Goal: Task Accomplishment & Management: Use online tool/utility

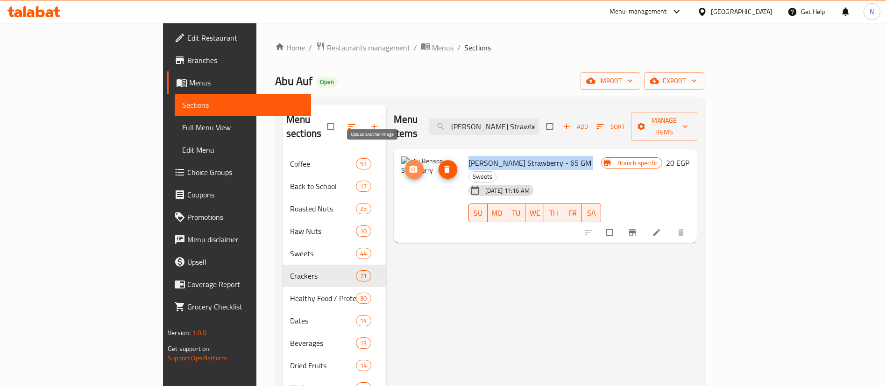
click at [405, 165] on span "upload picture" at bounding box center [414, 169] width 19 height 9
click at [412, 168] on circle "upload picture" at bounding box center [413, 169] width 2 height 2
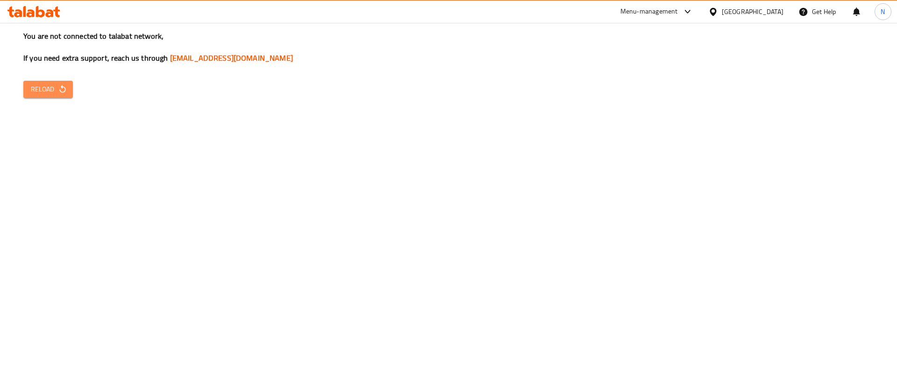
click at [56, 92] on span "Reload" at bounding box center [48, 90] width 35 height 12
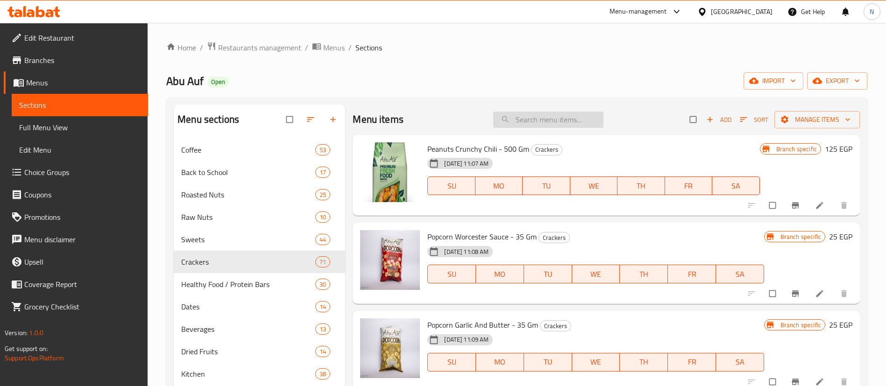
click at [554, 122] on input "search" at bounding box center [548, 120] width 110 height 16
paste input "Mohammed Fayes Yousaf Prarathel <FayesYP@luluegypt.com>, Ecommerce Buyer Egypt …"
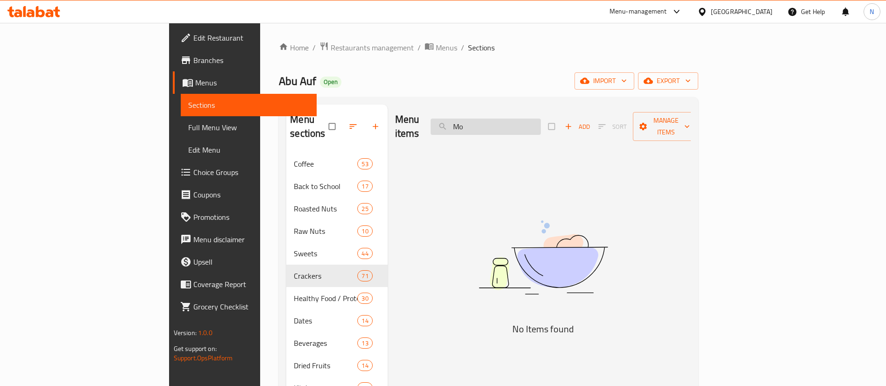
type input "M"
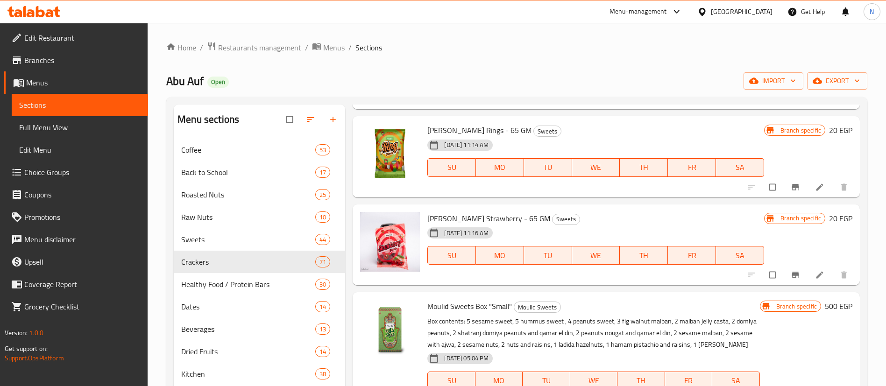
scroll to position [196, 0]
click at [487, 217] on span "[PERSON_NAME] Strawberry - 65 GM" at bounding box center [489, 218] width 123 height 14
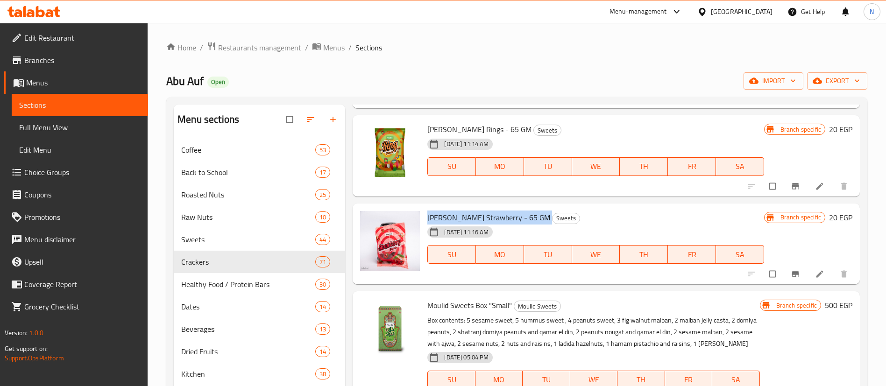
copy h6 "[PERSON_NAME] Strawberry - 65 GM"
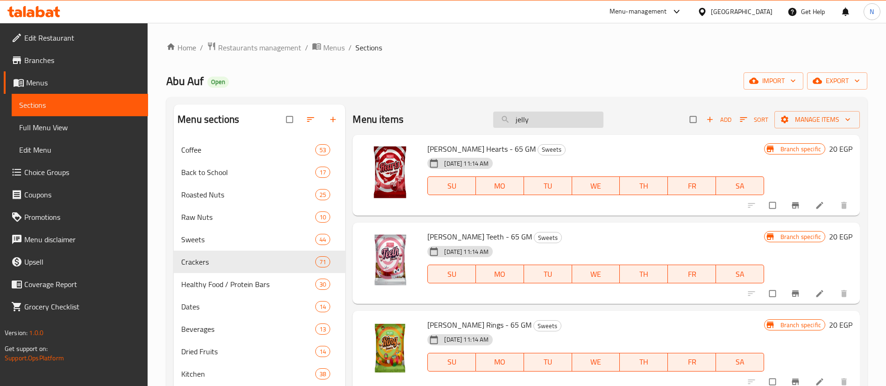
click at [524, 121] on input "jelly" at bounding box center [548, 120] width 110 height 16
paste input "[PERSON_NAME] Strawberry - 65 GM"
click at [524, 121] on input "[PERSON_NAME] Strawberry - 65 GM" at bounding box center [548, 120] width 110 height 16
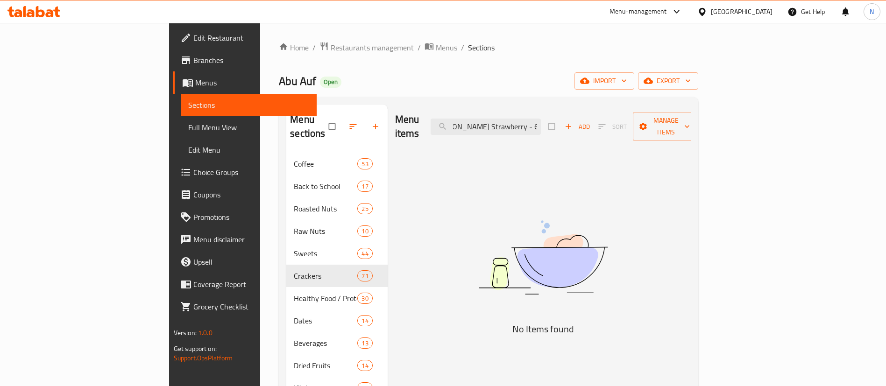
scroll to position [0, 19]
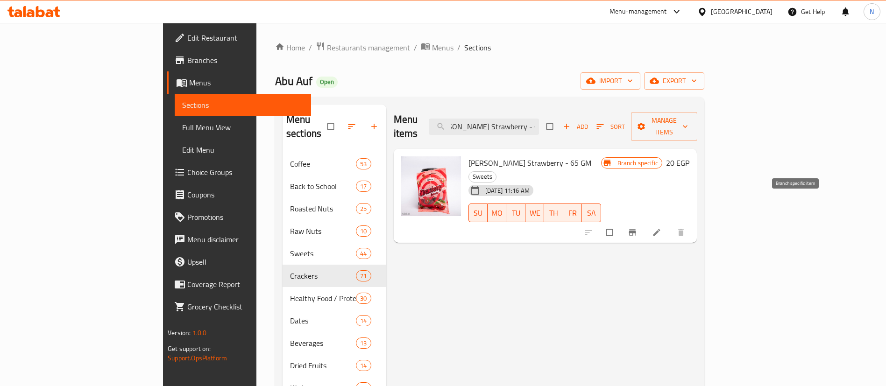
type input "[PERSON_NAME] Strawberry - 65 GM"
click at [637, 228] on icon "Branch-specific-item" at bounding box center [632, 232] width 9 height 9
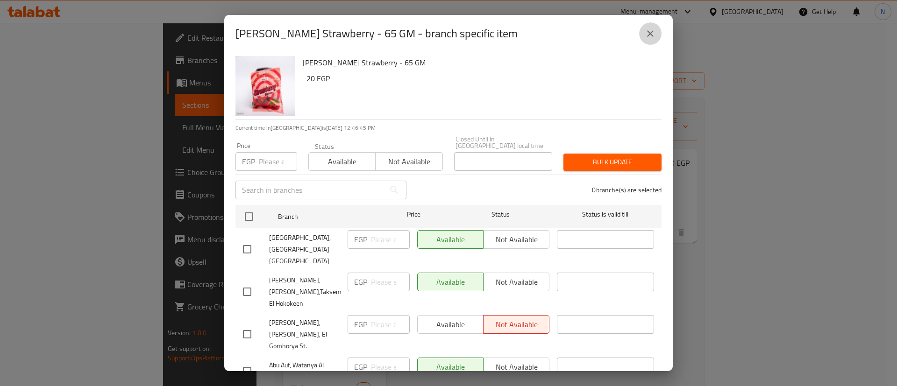
click at [656, 28] on icon "close" at bounding box center [650, 33] width 11 height 11
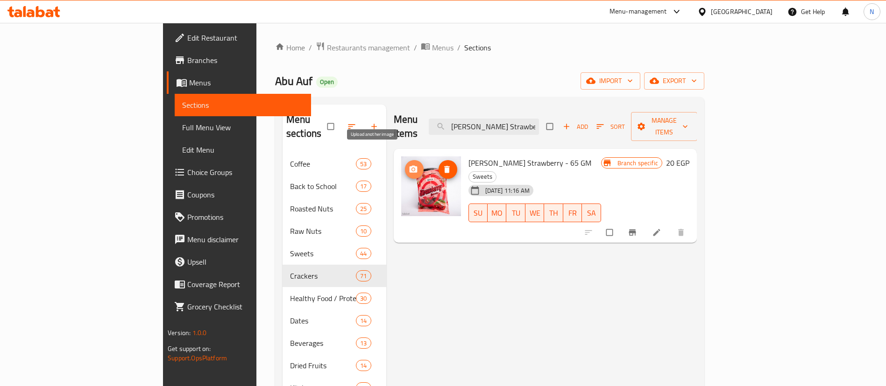
click at [412, 168] on circle "upload picture" at bounding box center [413, 169] width 2 height 2
